Goal: Transaction & Acquisition: Download file/media

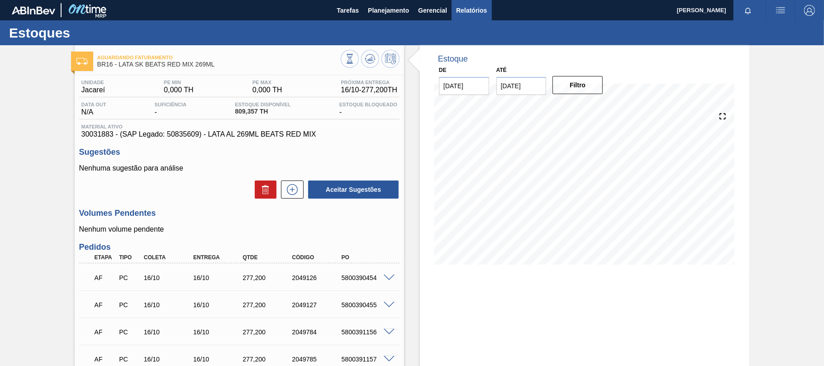
click at [466, 12] on span "Relatórios" at bounding box center [471, 10] width 31 height 11
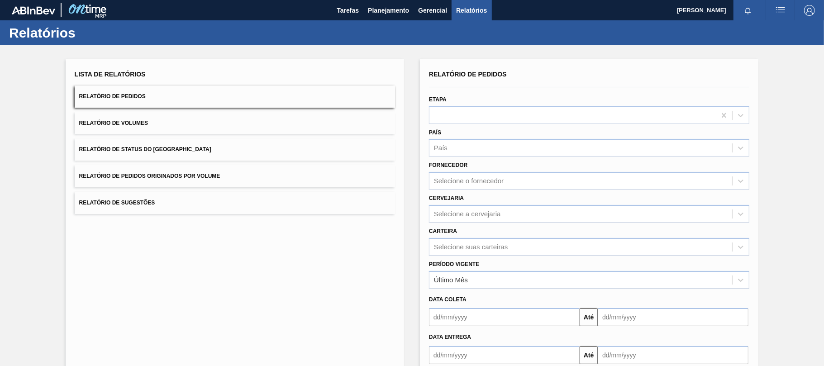
click at [187, 84] on div "Lista de Relatórios Relatório de Pedidos Relatório de Volumes Relatório de Stat…" at bounding box center [235, 141] width 320 height 146
click at [477, 210] on div "Selecione a cervejaria" at bounding box center [467, 214] width 67 height 8
click at [469, 228] on div "BR16 - Jacareí" at bounding box center [589, 236] width 320 height 17
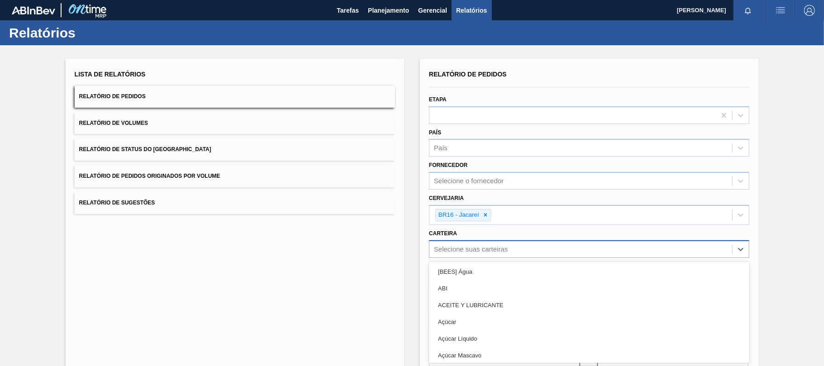
click at [471, 245] on div "option [BEES] Água focused, 1 of 101. 101 results available. Use Up and Down to…" at bounding box center [589, 249] width 320 height 18
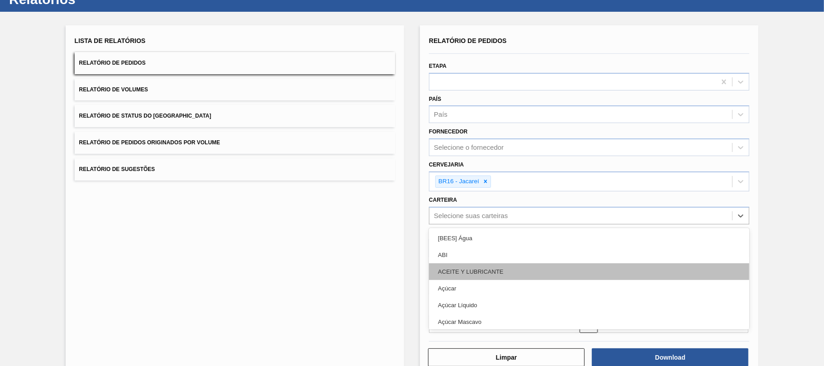
scroll to position [34, 0]
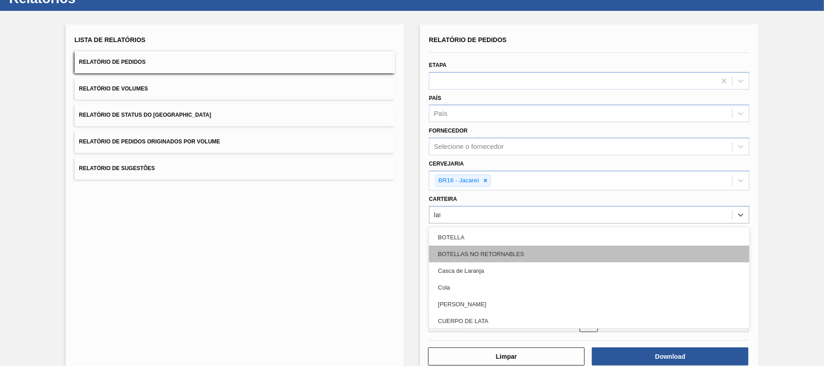
type input "lata"
click at [469, 256] on div "Lata" at bounding box center [589, 254] width 320 height 17
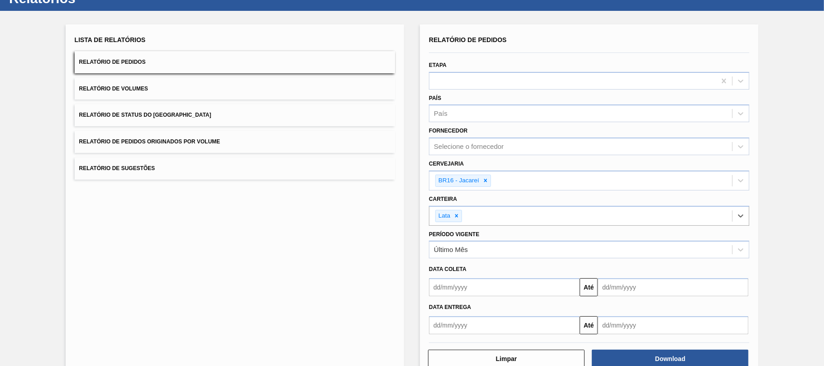
scroll to position [57, 0]
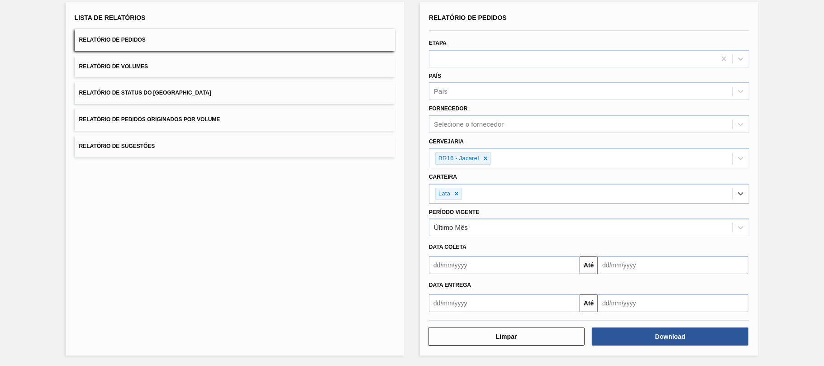
click at [462, 266] on input "text" at bounding box center [504, 265] width 151 height 18
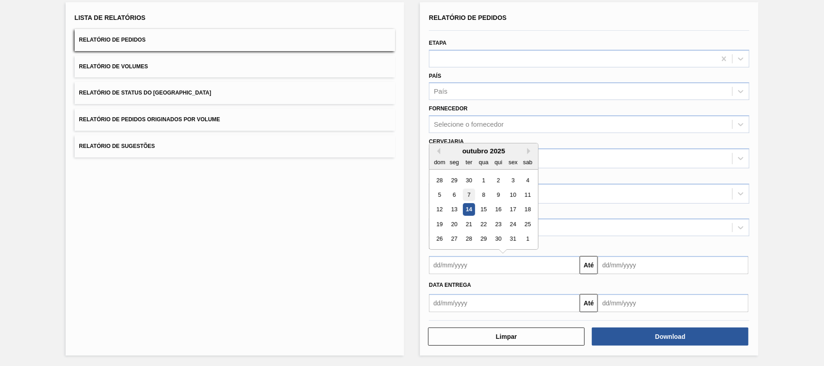
click at [471, 194] on div "7" at bounding box center [469, 195] width 12 height 12
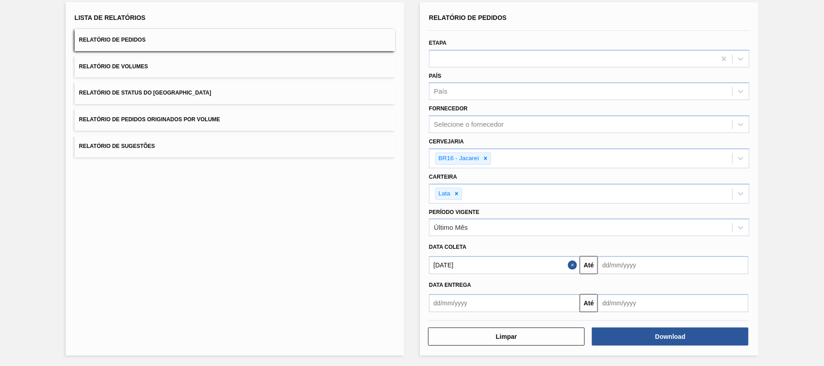
click at [470, 265] on input "[DATE]" at bounding box center [504, 265] width 151 height 18
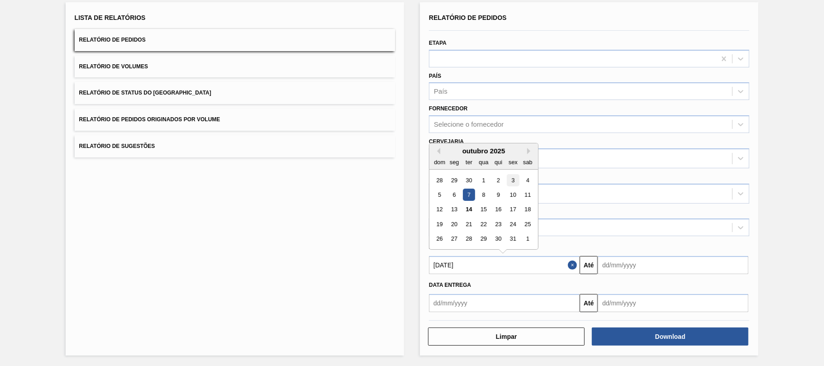
click at [511, 181] on div "3" at bounding box center [513, 180] width 12 height 12
type input "[DATE]"
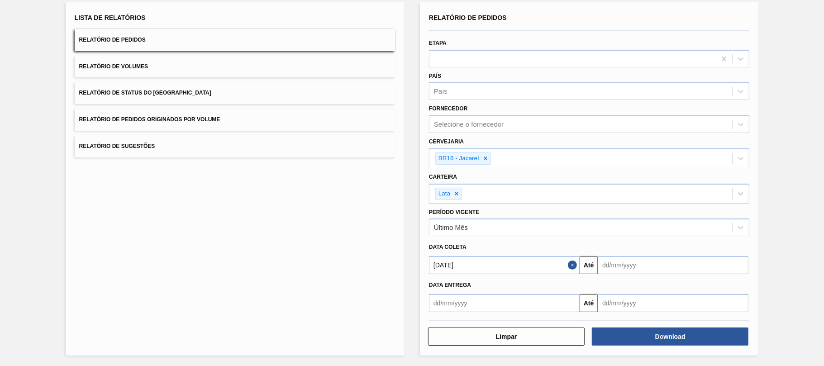
click at [684, 303] on input "text" at bounding box center [672, 303] width 151 height 18
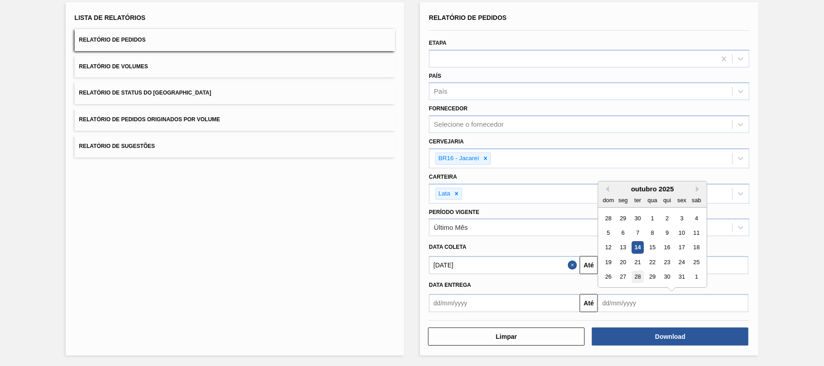
click at [638, 276] on div "28" at bounding box center [637, 276] width 12 height 12
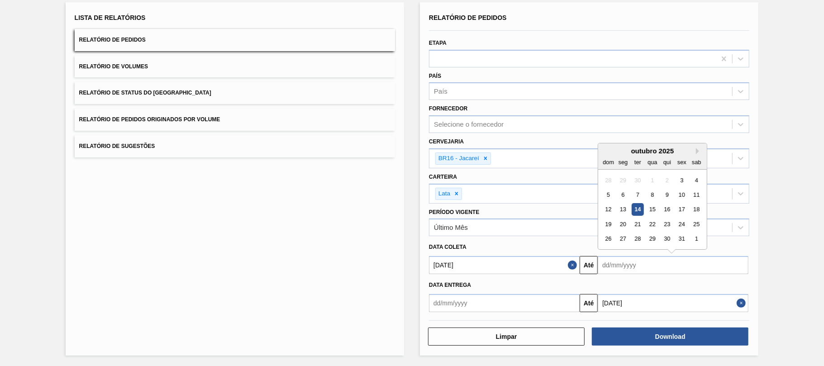
click at [646, 261] on input "text" at bounding box center [672, 265] width 151 height 18
click at [628, 301] on input "[DATE]" at bounding box center [672, 303] width 151 height 18
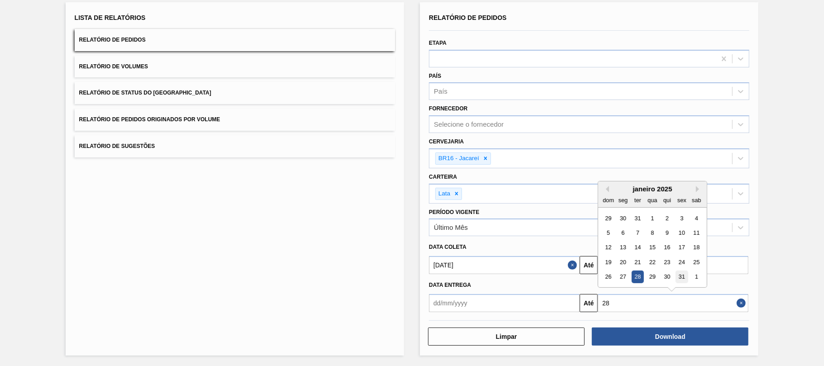
type input "2"
click at [731, 266] on input "text" at bounding box center [672, 265] width 151 height 18
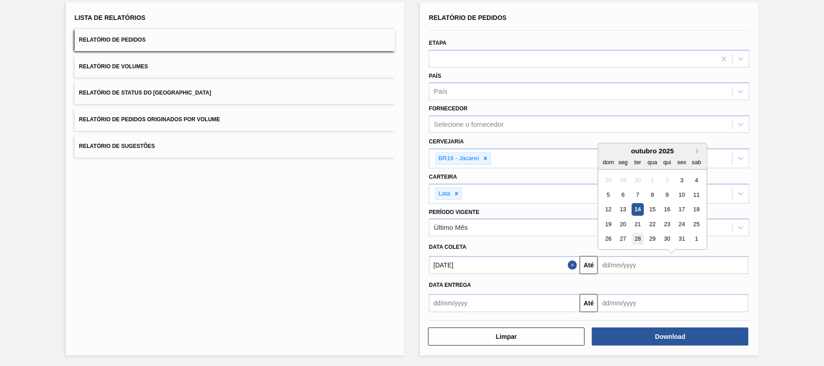
click at [639, 239] on div "28" at bounding box center [637, 239] width 12 height 12
click at [657, 265] on input "[DATE]" at bounding box center [672, 265] width 151 height 18
click at [697, 152] on button "Next Month" at bounding box center [699, 151] width 6 height 6
click at [621, 250] on div "1" at bounding box center [623, 253] width 12 height 12
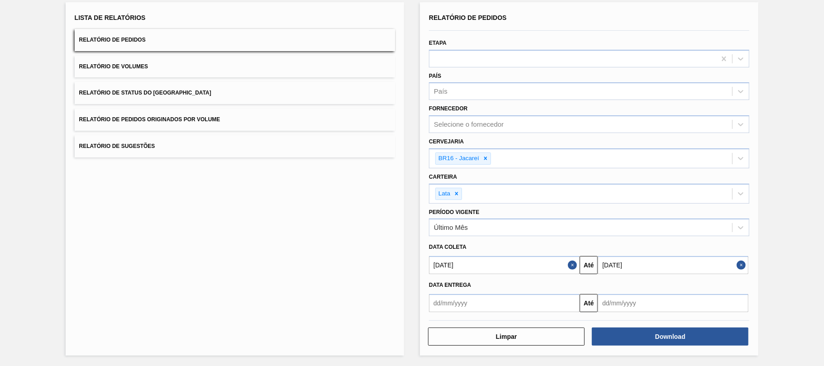
type input "[DATE]"
click at [622, 336] on button "Download" at bounding box center [670, 336] width 156 height 18
click at [182, 72] on button "Relatório de Volumes" at bounding box center [235, 67] width 320 height 22
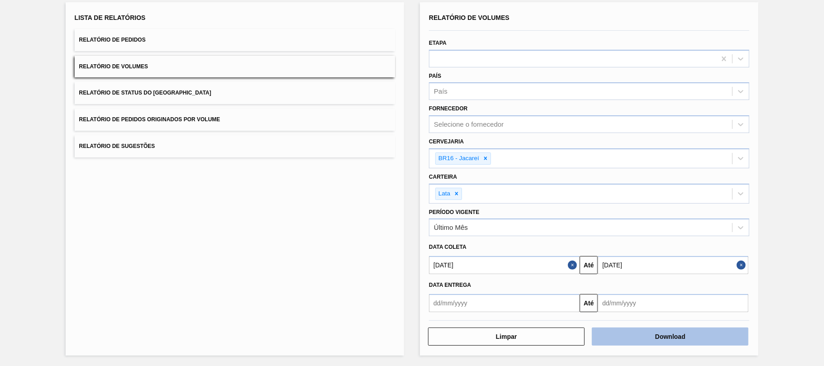
click at [687, 335] on button "Download" at bounding box center [670, 336] width 156 height 18
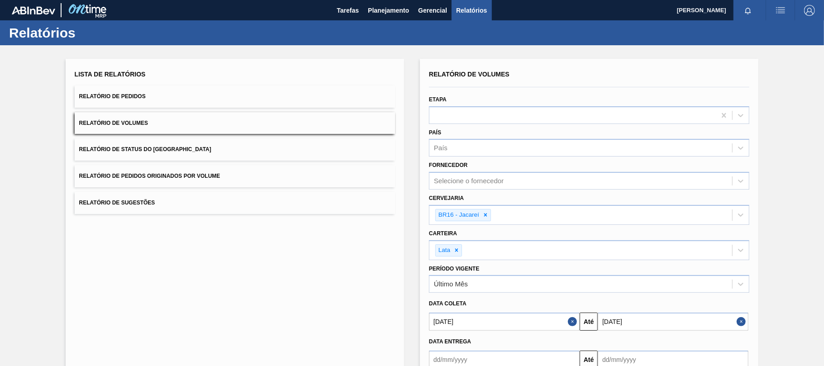
click at [204, 203] on button "Relatório de Sugestões" at bounding box center [235, 203] width 320 height 22
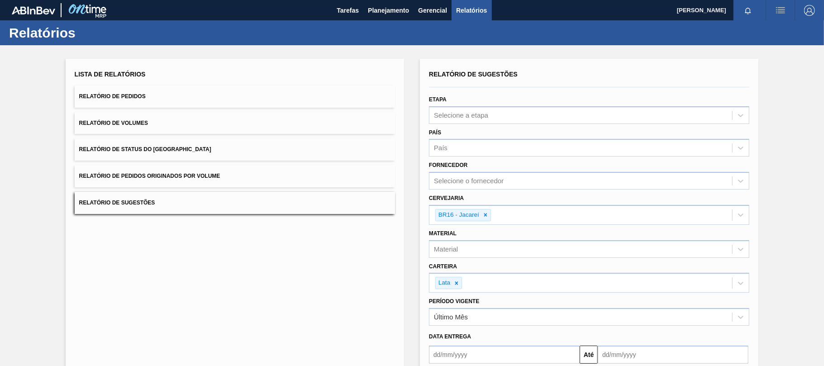
scroll to position [87, 0]
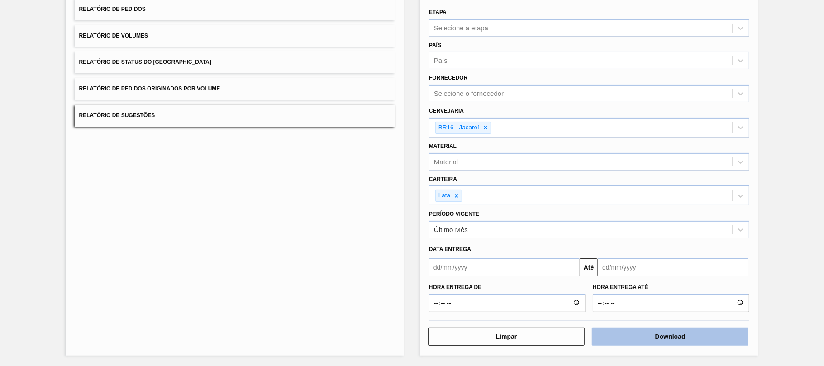
click at [673, 339] on button "Download" at bounding box center [670, 336] width 156 height 18
